Goal: Obtain resource: Download file/media

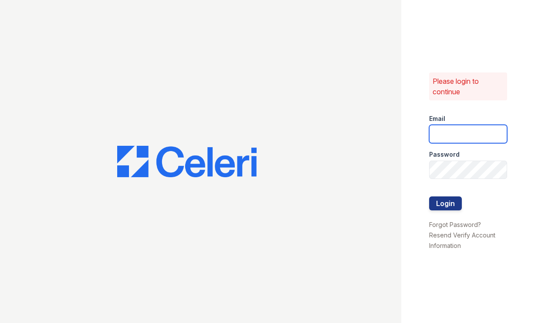
click at [473, 125] on input "email" at bounding box center [468, 134] width 78 height 18
type input "astonpark@nmresidential.com"
click at [445, 203] on button "Login" at bounding box center [445, 203] width 33 height 14
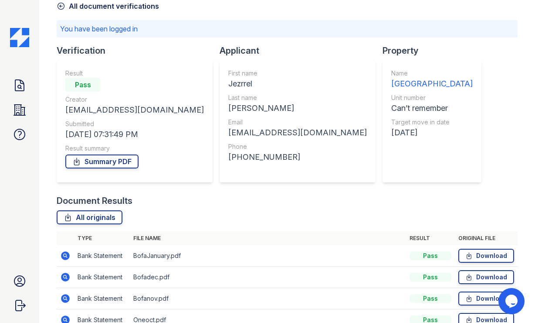
scroll to position [81, 0]
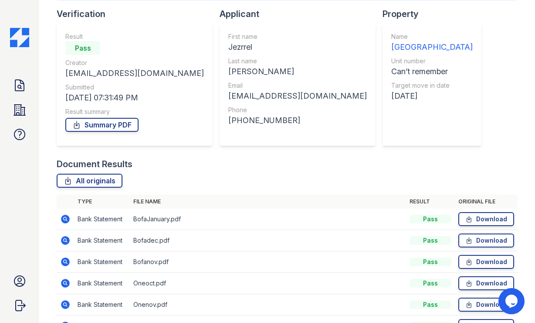
click at [30, 48] on div "Doc Verifications Properties FAQ Aston Park Leasing NM Residential Account Sign…" at bounding box center [19, 161] width 39 height 323
click at [17, 37] on img at bounding box center [19, 37] width 19 height 19
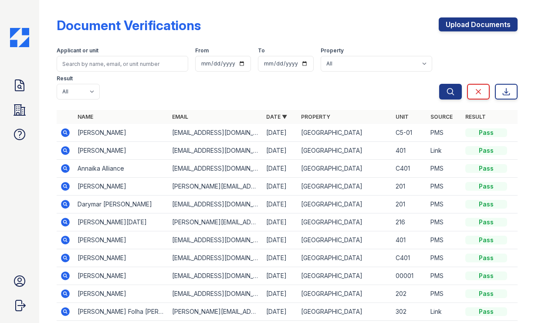
click at [68, 146] on icon at bounding box center [65, 150] width 9 height 9
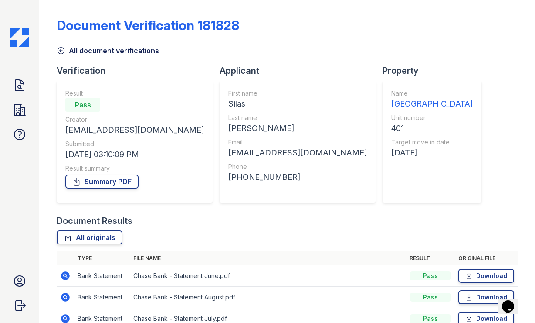
scroll to position [45, 0]
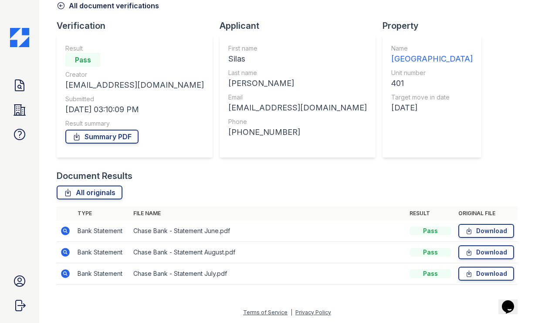
click at [32, 44] on div "Doc Verifications Properties FAQ Aston Park Leasing NM Residential Account Sign…" at bounding box center [19, 161] width 39 height 323
click at [5, 36] on div "Doc Verifications Properties FAQ Aston Park Leasing NM Residential Account Sign…" at bounding box center [19, 161] width 39 height 323
click at [28, 41] on img at bounding box center [19, 37] width 19 height 19
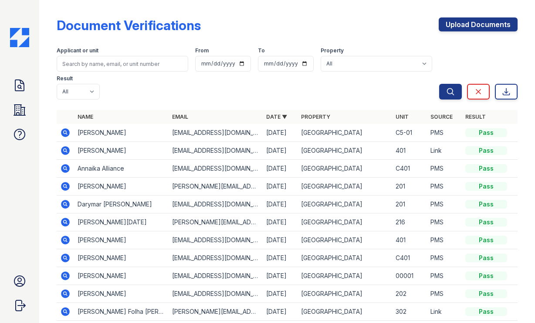
click at [69, 145] on icon at bounding box center [65, 150] width 10 height 10
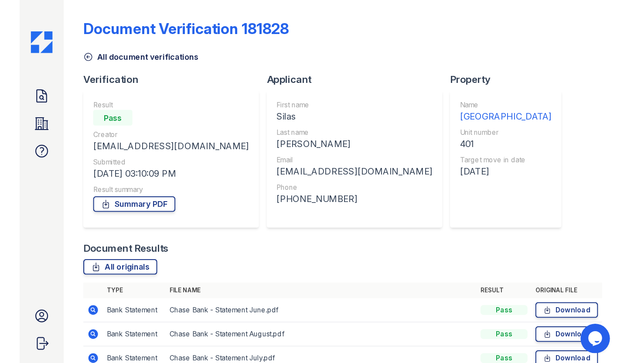
scroll to position [45, 0]
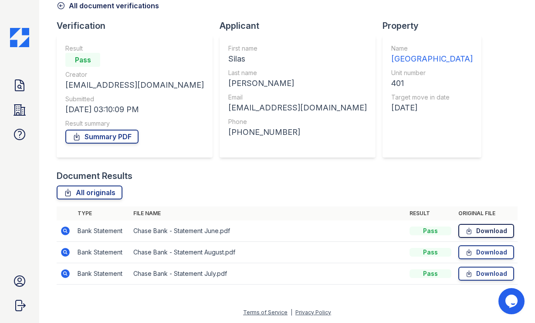
click at [486, 230] on link "Download" at bounding box center [487, 231] width 56 height 14
click at [482, 228] on link "Download" at bounding box center [487, 231] width 56 height 14
click at [475, 272] on link "Download" at bounding box center [487, 273] width 56 height 14
click at [471, 251] on icon at bounding box center [468, 252] width 7 height 9
click at [467, 251] on icon at bounding box center [469, 252] width 4 height 6
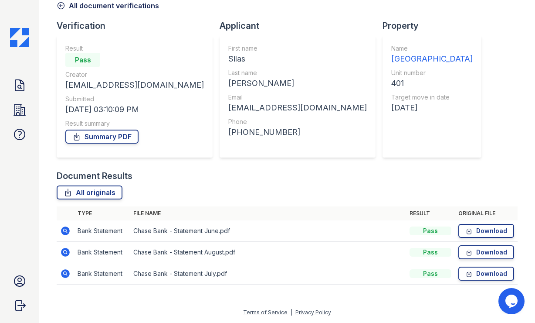
click at [21, 34] on img at bounding box center [19, 37] width 19 height 19
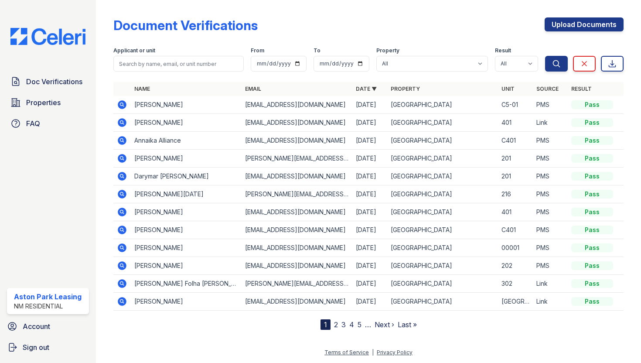
click at [122, 122] on icon at bounding box center [121, 122] width 2 height 2
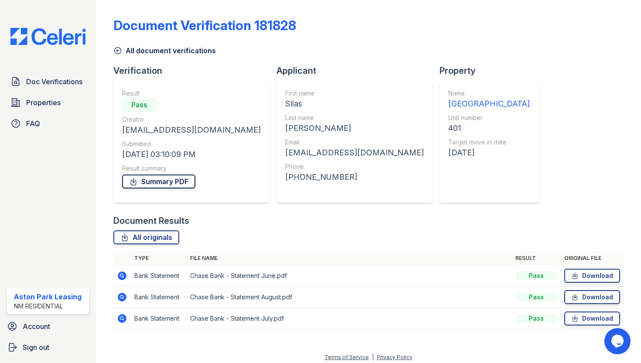
click at [161, 187] on link "Summary PDF" at bounding box center [158, 181] width 73 height 14
